Goal: Task Accomplishment & Management: Manage account settings

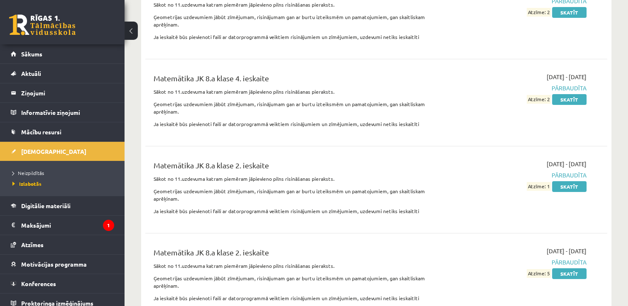
scroll to position [3092, 0]
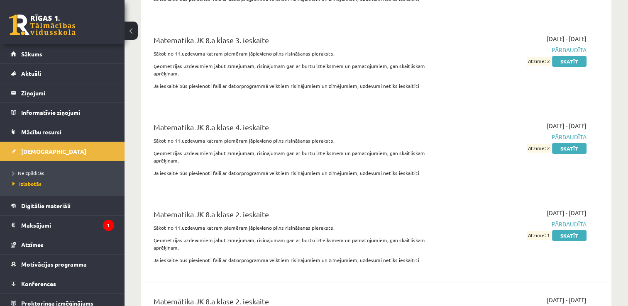
click at [19, 11] on div "0 Dāvanas 5420 mP 176 xp" at bounding box center [62, 22] width 125 height 44
click at [21, 15] on link at bounding box center [42, 25] width 66 height 21
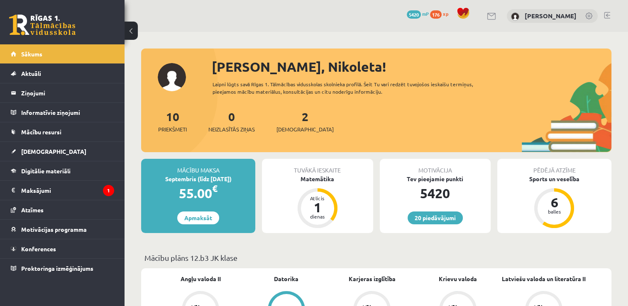
click at [605, 12] on link at bounding box center [607, 15] width 6 height 7
